Goal: Information Seeking & Learning: Find specific fact

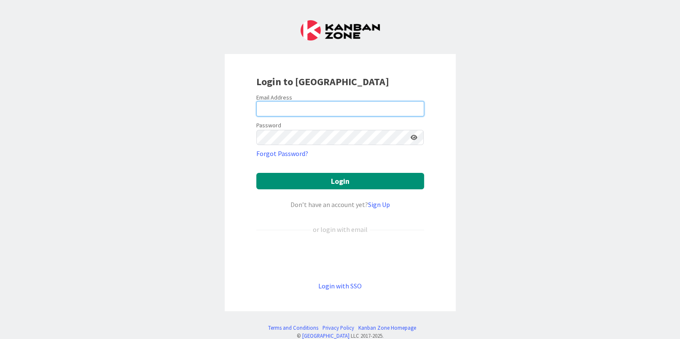
click at [294, 110] on input "email" at bounding box center [340, 108] width 168 height 15
type input "t"
type input "[PERSON_NAME][EMAIL_ADDRESS][PERSON_NAME][DOMAIN_NAME]"
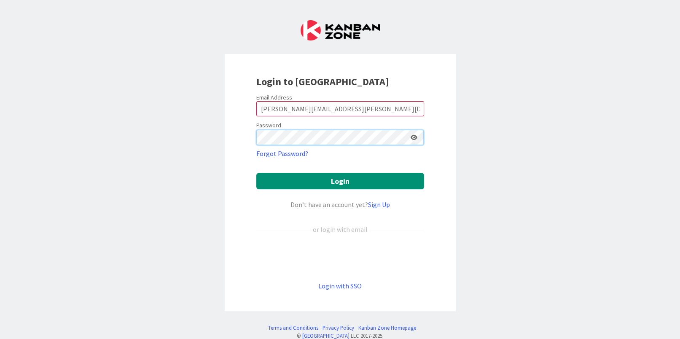
click at [256, 173] on button "Login" at bounding box center [340, 181] width 168 height 16
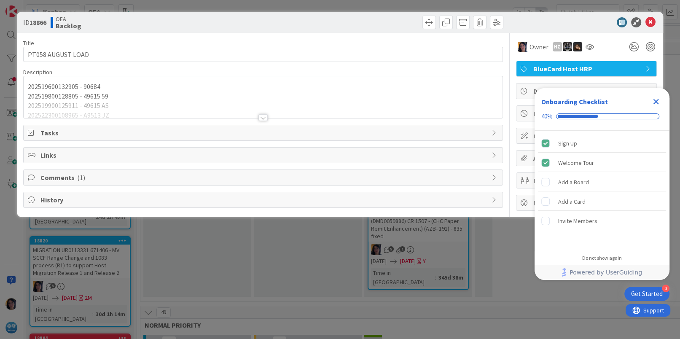
click at [655, 102] on icon "Close Checklist" at bounding box center [656, 102] width 10 height 10
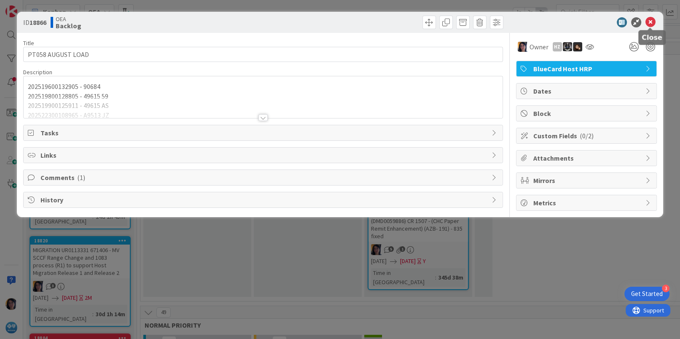
click at [649, 25] on icon at bounding box center [651, 22] width 10 height 10
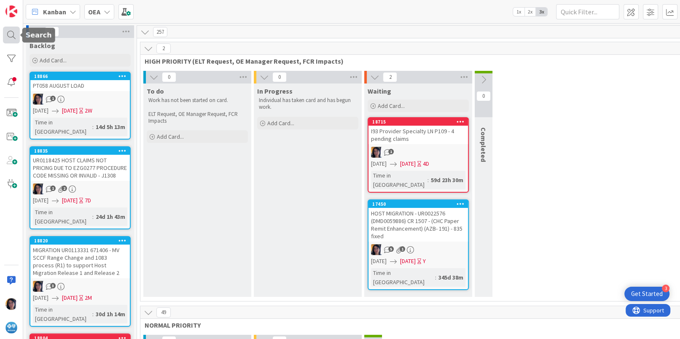
click at [11, 32] on div at bounding box center [11, 35] width 17 height 17
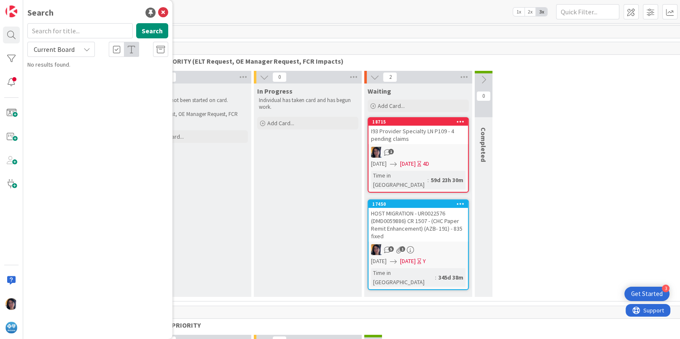
click at [49, 32] on input "text" at bounding box center [79, 30] width 105 height 15
click at [51, 51] on span "Current Board" at bounding box center [54, 49] width 41 height 8
click at [51, 82] on span "All Boards" at bounding box center [76, 84] width 88 height 13
click at [148, 32] on button "Search" at bounding box center [152, 30] width 32 height 15
click at [44, 29] on input "crr0007" at bounding box center [79, 30] width 105 height 15
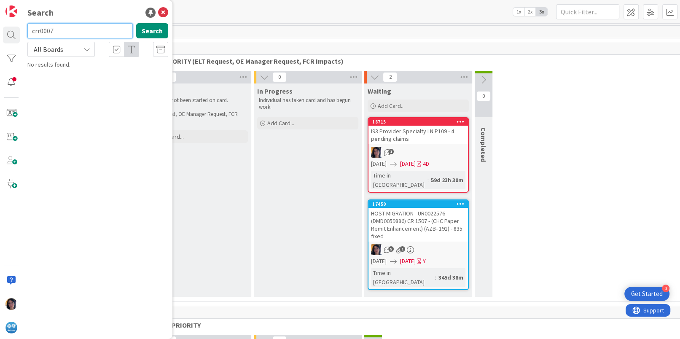
click at [44, 29] on input "crr0007" at bounding box center [79, 30] width 105 height 15
paste input "UR0009584"
click at [54, 52] on span "All Boards" at bounding box center [49, 49] width 30 height 8
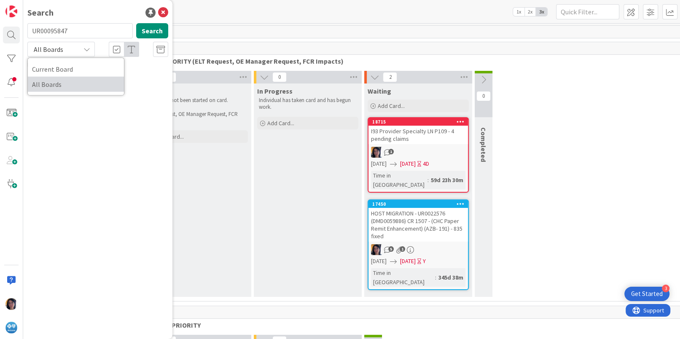
click at [51, 83] on span "All Boards" at bounding box center [76, 84] width 88 height 13
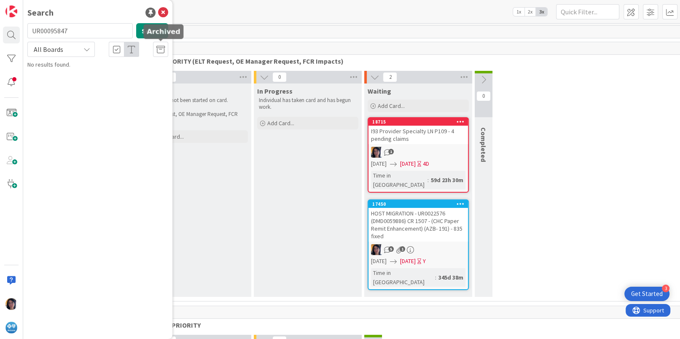
click at [156, 46] on icon at bounding box center [160, 50] width 8 height 8
click at [148, 30] on button "Search" at bounding box center [152, 30] width 32 height 15
click at [40, 83] on div "Search UR00095847 Search All Boards Current Board All Boards No results found." at bounding box center [97, 169] width 149 height 339
click at [10, 36] on div at bounding box center [11, 35] width 17 height 17
click at [52, 31] on input "UR00095847" at bounding box center [79, 30] width 105 height 15
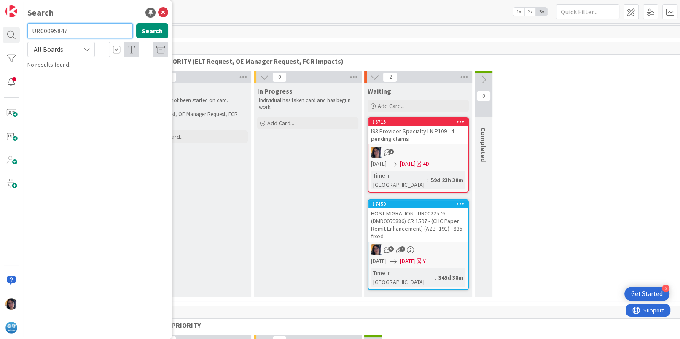
click at [52, 31] on input "UR00095847" at bounding box center [79, 30] width 105 height 15
type input "crumc013"
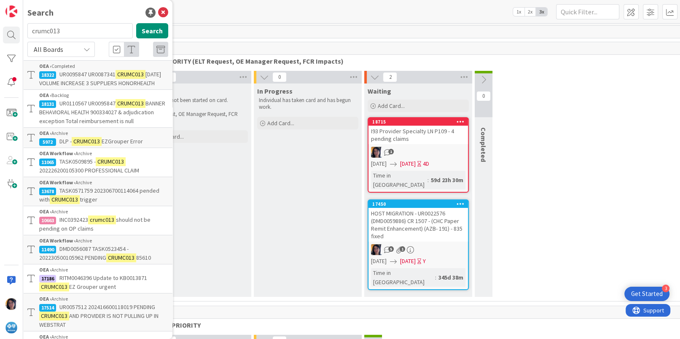
click at [77, 120] on span "BANNER BEHAVIORAL HEALTH 900334027 & adjudication exception Total reimbursement…" at bounding box center [102, 112] width 126 height 25
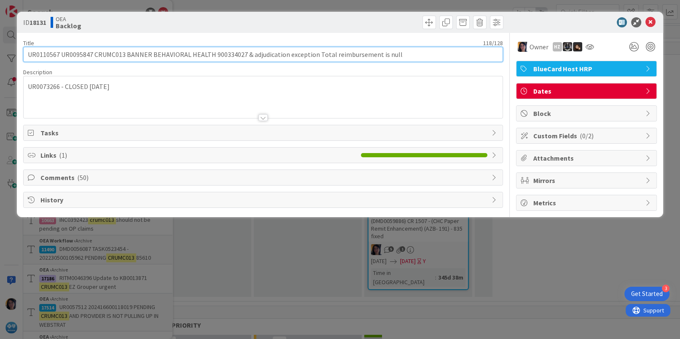
click at [38, 53] on input "UR0110567 UR0095847 CRUMC013 BANNER BEHAVIORAL HEALTH 900334027 & adjudication …" at bounding box center [262, 54] width 479 height 15
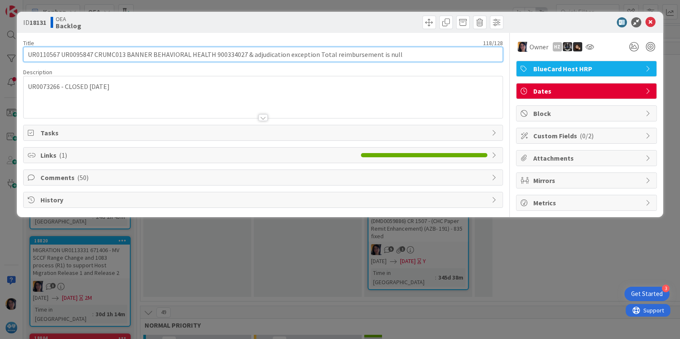
click at [38, 53] on input "UR0110567 UR0095847 CRUMC013 BANNER BEHAVIORAL HEALTH 900334027 & adjudication …" at bounding box center [262, 54] width 479 height 15
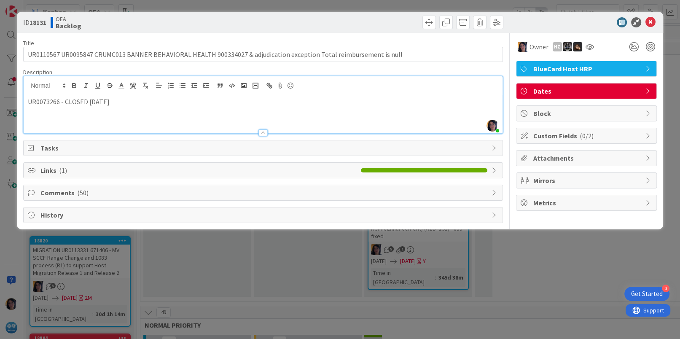
drag, startPoint x: 255, startPoint y: 94, endPoint x: 293, endPoint y: 100, distance: 38.8
click at [258, 95] on div "UR0073266 - CLOSED [DATE]" at bounding box center [263, 114] width 479 height 38
click at [649, 21] on icon at bounding box center [651, 22] width 10 height 10
